Goal: Information Seeking & Learning: Learn about a topic

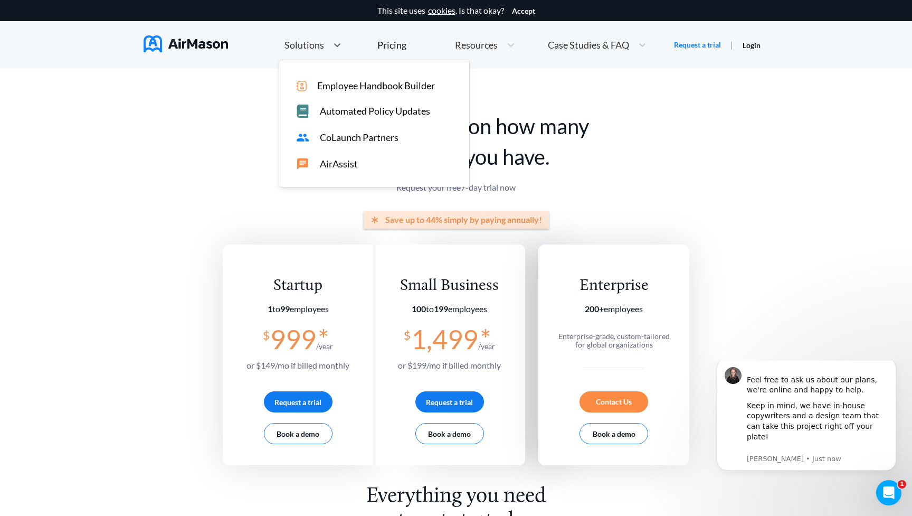
click at [324, 44] on div "Solutions" at bounding box center [303, 45] width 49 height 13
click at [334, 163] on span "AirAssist" at bounding box center [339, 163] width 38 height 11
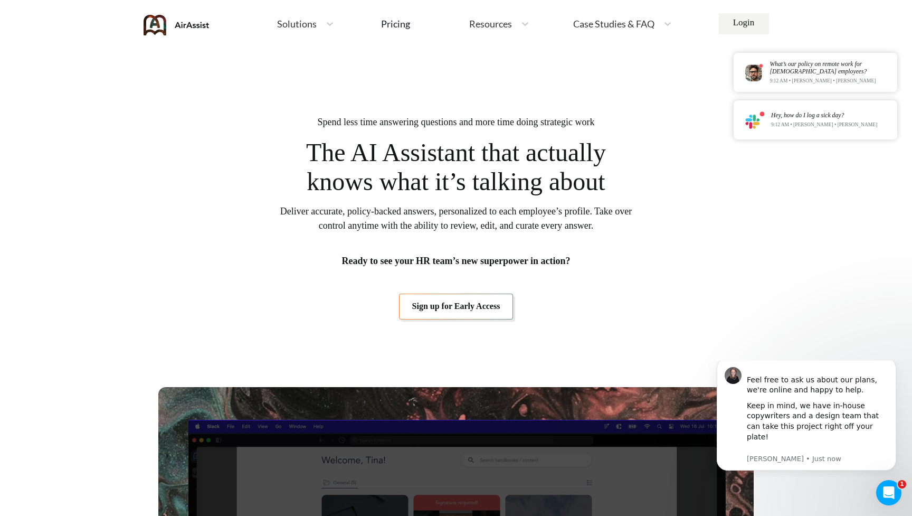
click at [311, 30] on div "Solutions" at bounding box center [296, 23] width 49 height 13
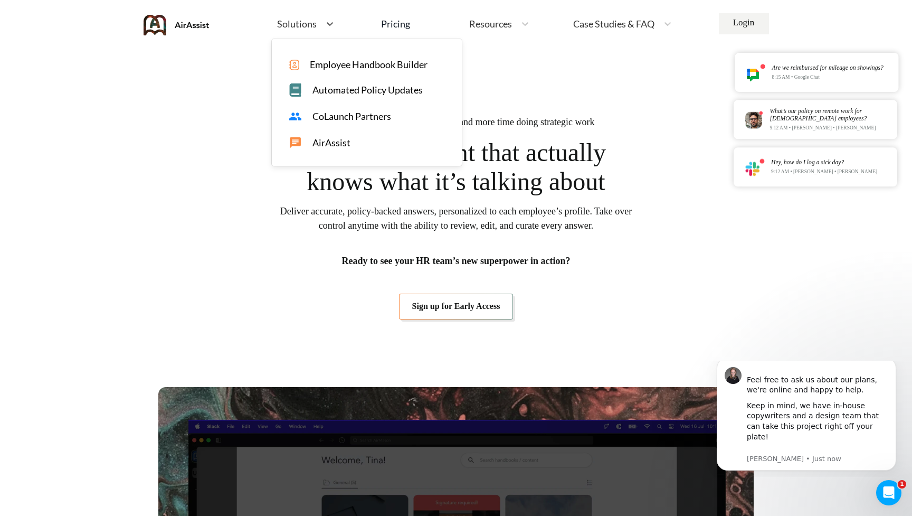
click at [332, 67] on span "Employee Handbook Builder" at bounding box center [369, 64] width 118 height 11
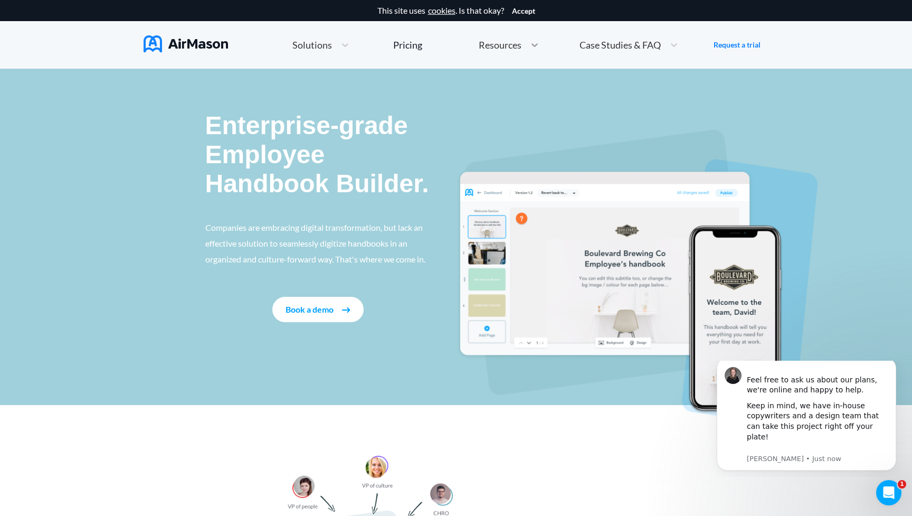
click at [525, 43] on div at bounding box center [534, 45] width 19 height 11
click at [327, 46] on span "Solutions" at bounding box center [312, 45] width 40 height 10
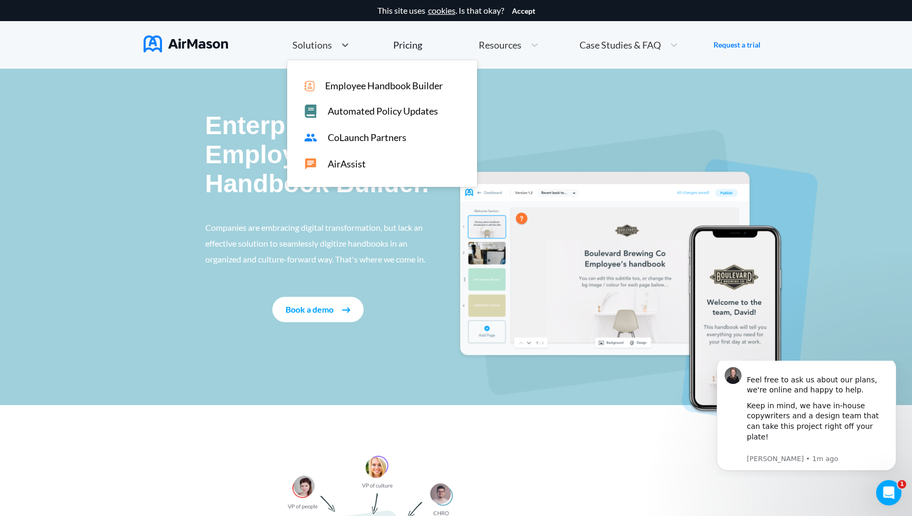
click at [356, 113] on span "Automated Policy Updates" at bounding box center [383, 111] width 110 height 11
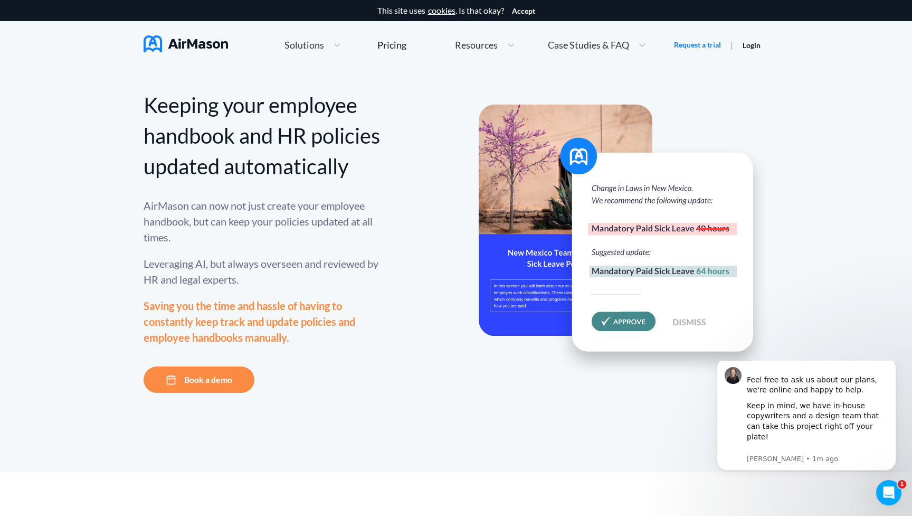
click at [690, 341] on img at bounding box center [624, 241] width 290 height 272
